Goal: Task Accomplishment & Management: Manage account settings

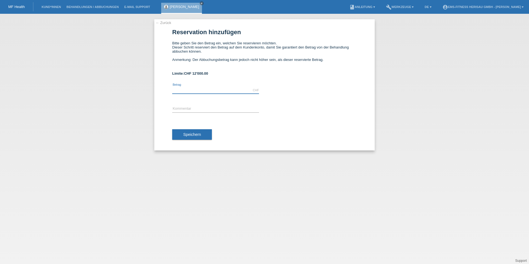
drag, startPoint x: 0, startPoint y: 0, endPoint x: 208, endPoint y: 87, distance: 225.1
click at [208, 87] on input "text" at bounding box center [215, 90] width 87 height 7
type input "3397.00"
click at [206, 106] on input "text" at bounding box center [215, 108] width 87 height 7
drag, startPoint x: 244, startPoint y: 108, endPoint x: 256, endPoint y: 125, distance: 20.8
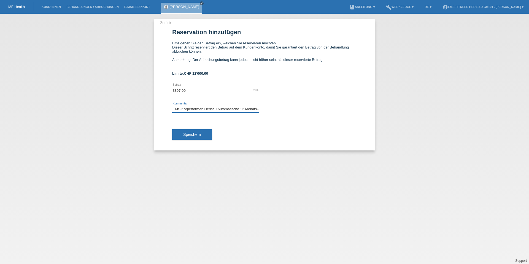
click at [244, 109] on input "EMS Körperformen Herisau Automatische 12 Monats-Abo verlängerung" at bounding box center [215, 108] width 87 height 7
click at [215, 108] on input "EMS Körperformen Herisau Automatische 12 Monats-Abo verlängerung" at bounding box center [215, 108] width 87 height 7
click at [225, 108] on input "EMS Körperformen Herisau Automatische 12 Monats-Abo verlängerung" at bounding box center [215, 108] width 87 height 7
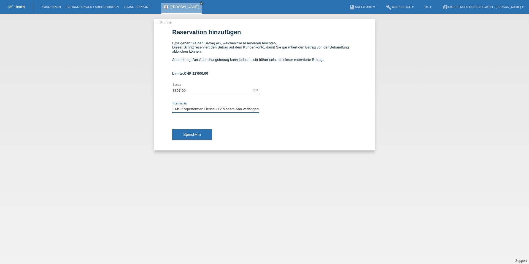
click at [222, 109] on input "EMS Körperformen Herisau 12 Monats-Abo verlängerung" at bounding box center [215, 108] width 87 height 7
click at [245, 109] on input "EMS Körperformen Herisau 24 Monats-Abo verlängerung" at bounding box center [215, 108] width 87 height 7
type input "EMS Körperformen Herisau 24 Monats-Abo"
click at [181, 135] on button "Speichern" at bounding box center [192, 134] width 40 height 10
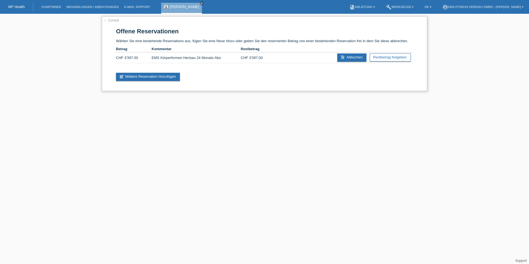
click at [114, 21] on link "← Zurück" at bounding box center [111, 20] width 15 height 4
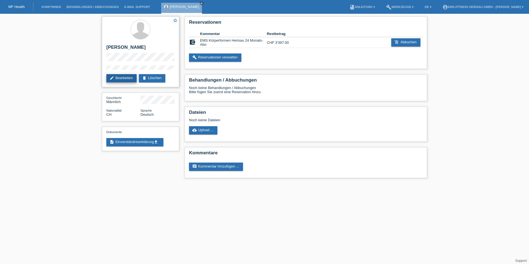
click at [124, 80] on link "edit Bearbeiten" at bounding box center [121, 78] width 30 height 8
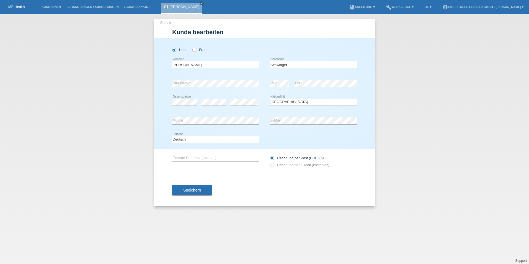
select select "CH"
click at [277, 161] on div "Rechnung per Post (CHF 2.90) Rechnung per E-Mail (kostenlos)" at bounding box center [313, 161] width 87 height 14
click at [269, 162] on icon at bounding box center [269, 162] width 0 height 0
click at [273, 166] on input "Rechnung per E-Mail (kostenlos)" at bounding box center [272, 166] width 4 height 7
radio input "true"
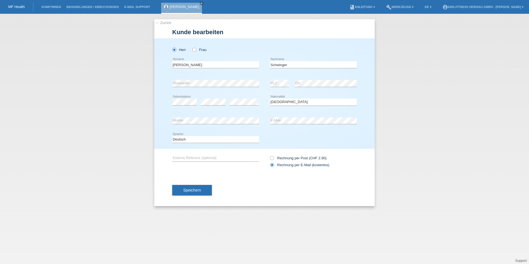
click at [202, 192] on button "Speichern" at bounding box center [192, 190] width 40 height 10
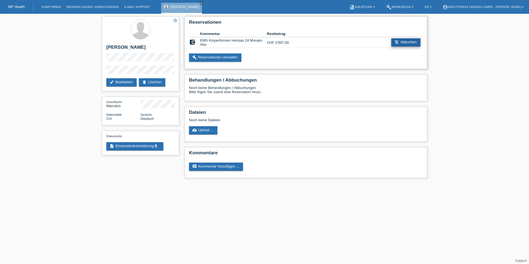
click at [420, 44] on link "add_shopping_cart Abbuchen" at bounding box center [405, 42] width 29 height 8
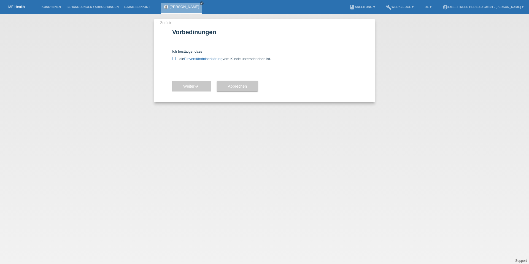
click at [178, 58] on label "die Einverständniserklärung vom Kunde unterschrieben ist." at bounding box center [264, 59] width 184 height 4
click at [176, 58] on input "die Einverständniserklärung vom Kunde unterschrieben ist." at bounding box center [174, 59] width 4 height 4
checkbox input "true"
click at [190, 90] on button "Weiter arrow_forward" at bounding box center [191, 86] width 39 height 10
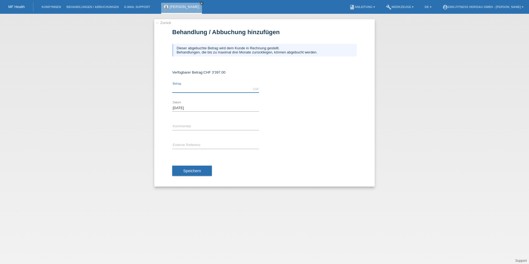
click at [186, 89] on input "text" at bounding box center [215, 89] width 87 height 7
type input "3397.00"
click at [201, 167] on button "Speichern" at bounding box center [192, 170] width 40 height 10
